Goal: Task Accomplishment & Management: Manage account settings

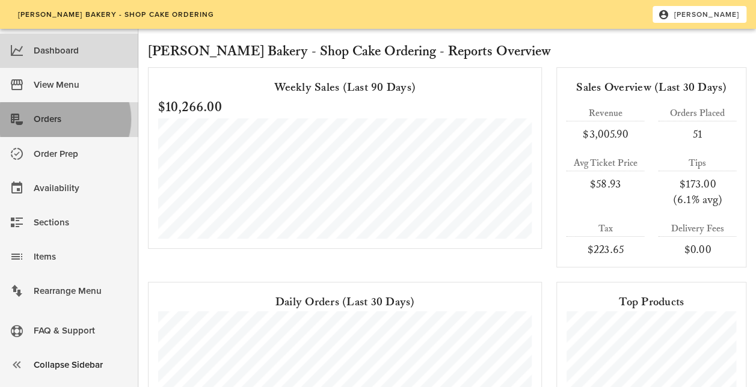
click at [40, 117] on div "Orders" at bounding box center [81, 119] width 95 height 20
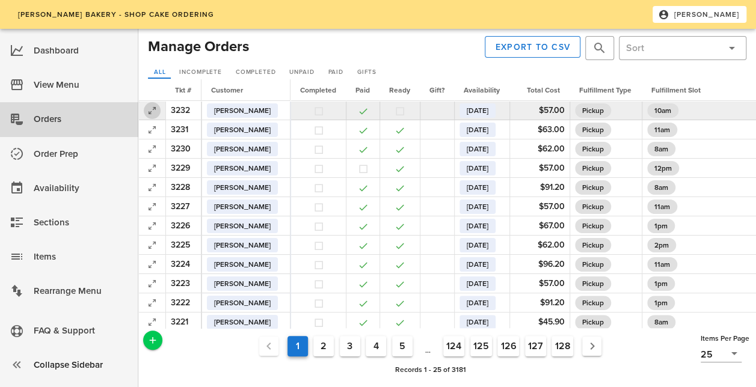
click at [156, 106] on icon "button" at bounding box center [152, 110] width 14 height 14
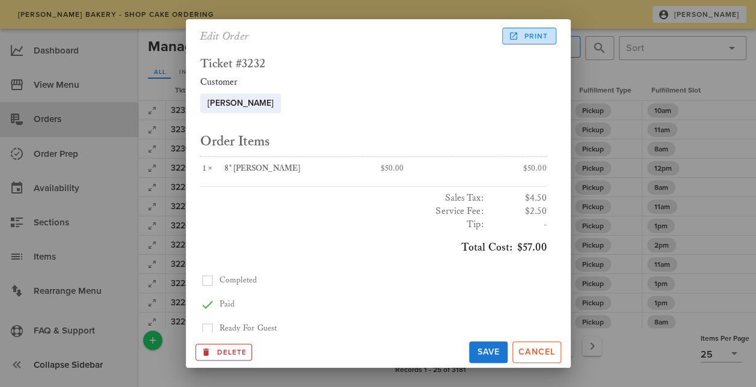
click at [542, 38] on span "Print" at bounding box center [528, 36] width 37 height 11
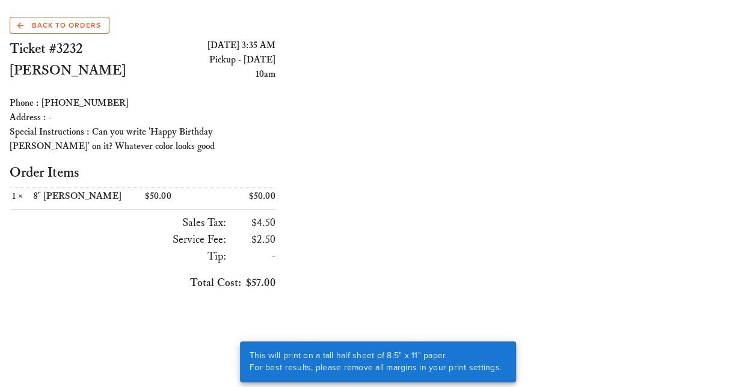
click at [58, 14] on div "Back to Orders" at bounding box center [142, 25] width 271 height 22
click at [75, 28] on span "Back to Orders" at bounding box center [59, 25] width 84 height 11
